Goal: Information Seeking & Learning: Learn about a topic

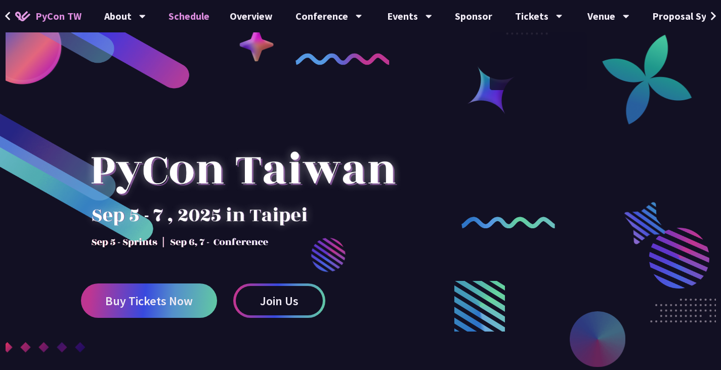
click at [198, 16] on link "Schedule" at bounding box center [188, 16] width 61 height 32
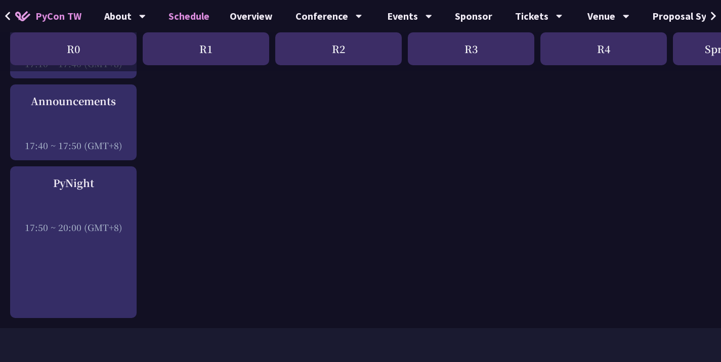
scroll to position [1503, 0]
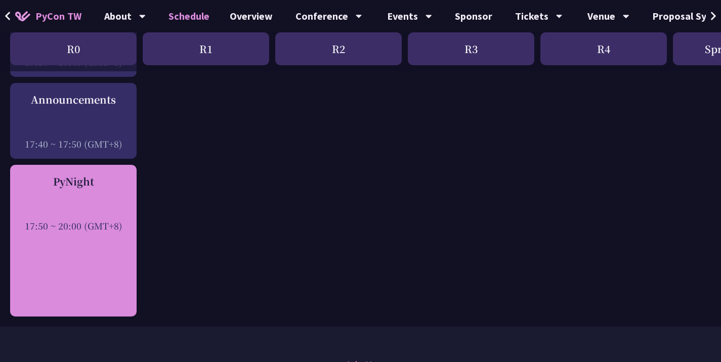
click at [80, 185] on div "PyNight 17:50 ~ 20:00 (GMT+8)" at bounding box center [73, 203] width 116 height 58
click at [91, 184] on div "PyNight 17:50 ~ 20:00 (GMT+8)" at bounding box center [73, 203] width 116 height 58
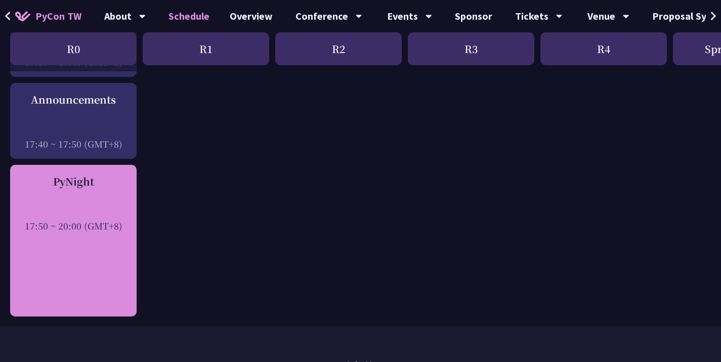
click at [80, 205] on div at bounding box center [73, 212] width 116 height 15
drag, startPoint x: 48, startPoint y: 169, endPoint x: 109, endPoint y: 170, distance: 61.8
click at [109, 174] on div "PyNight" at bounding box center [73, 181] width 116 height 15
